Goal: Find specific page/section: Find specific page/section

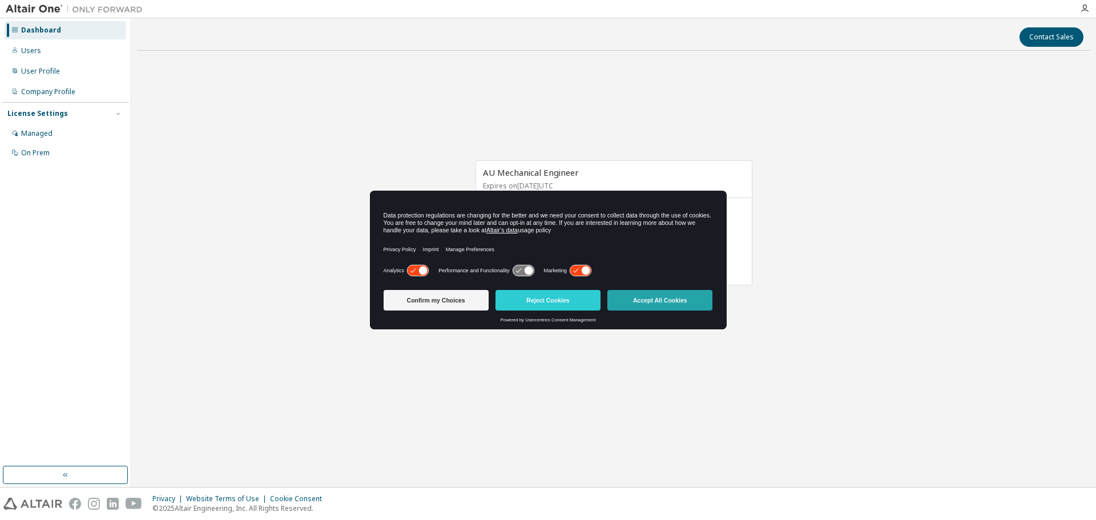
click at [670, 304] on button "Accept All Cookies" at bounding box center [659, 300] width 105 height 21
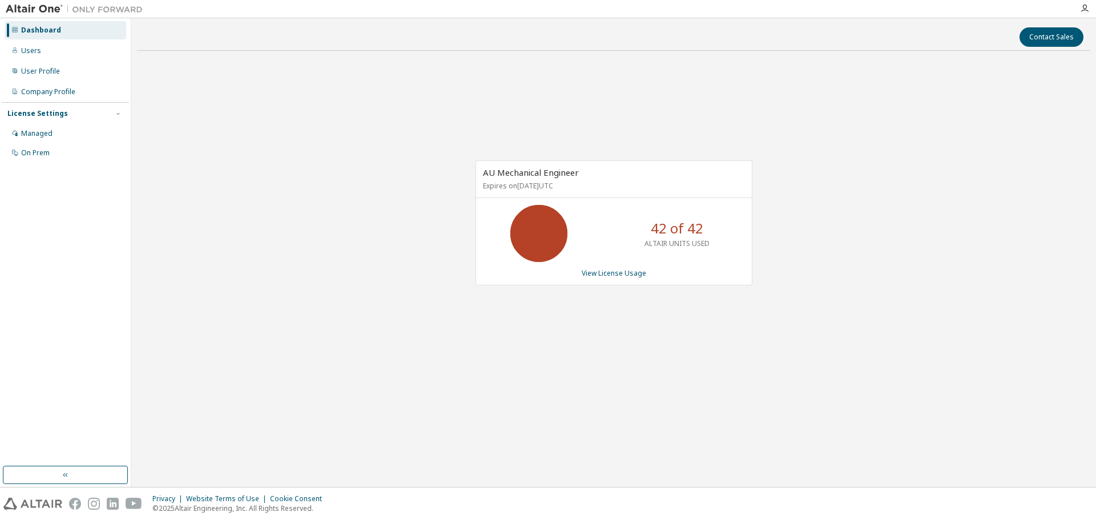
click at [824, 421] on div "Contact Sales AU Mechanical Engineer Expires on [DATE] UTC 42 of 42 ALTAIR UNIT…" at bounding box center [613, 252] width 953 height 457
click at [823, 423] on div "Contact Sales AU Mechanical Engineer Expires on [DATE] UTC 42 of 42 ALTAIR UNIT…" at bounding box center [613, 252] width 953 height 457
click at [730, 425] on div "Contact Sales AU Mechanical Engineer Expires on [DATE] UTC 42 of 42 ALTAIR UNIT…" at bounding box center [613, 252] width 953 height 457
